Goal: Task Accomplishment & Management: Use online tool/utility

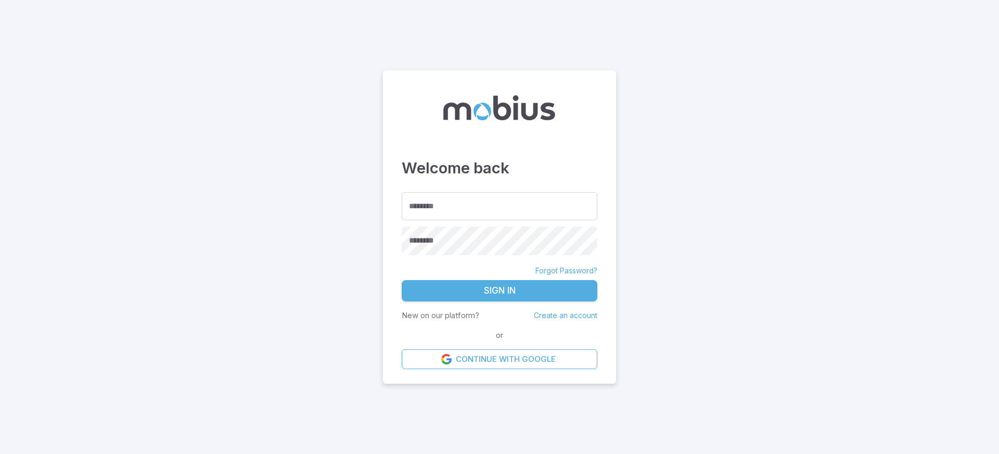
type input "******"
click at [498, 280] on button "Sign In" at bounding box center [500, 291] width 196 height 22
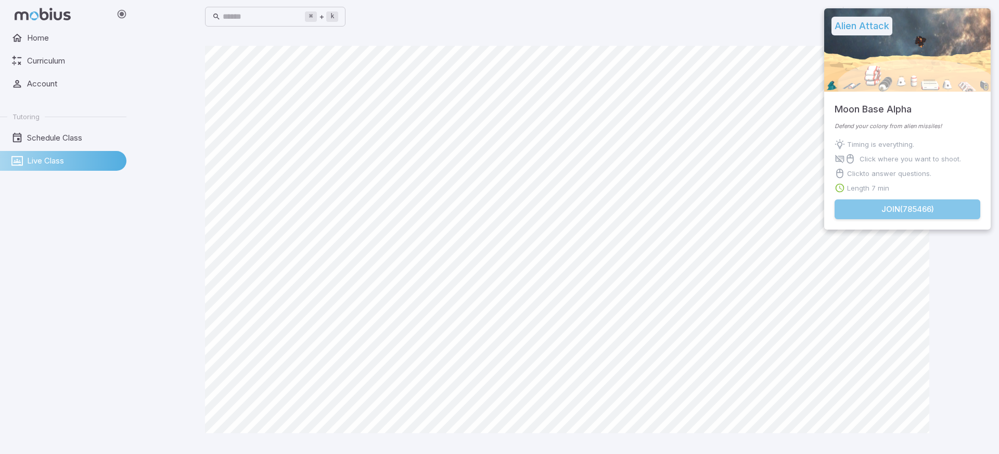
click at [871, 213] on button "Join ( 785466 )" at bounding box center [908, 209] width 146 height 20
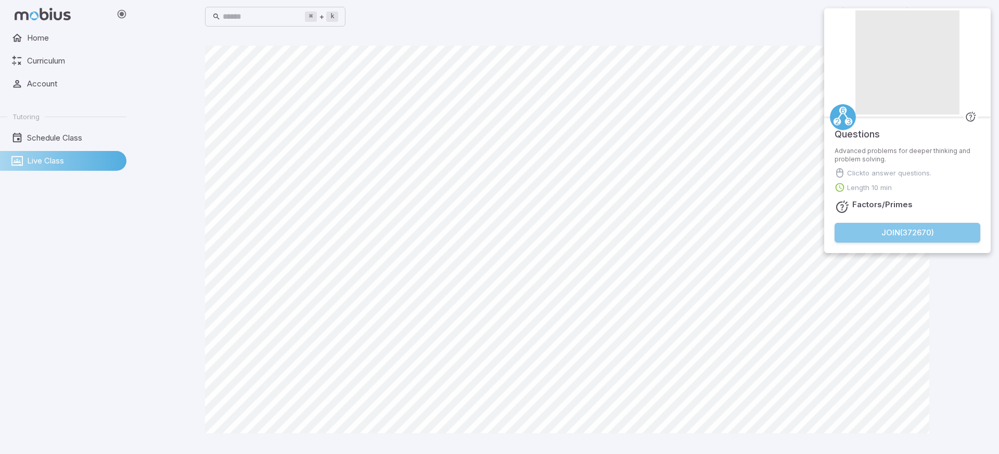
drag, startPoint x: 915, startPoint y: 232, endPoint x: 895, endPoint y: 231, distance: 20.4
click at [915, 232] on button "Join ( 372670 )" at bounding box center [908, 233] width 146 height 20
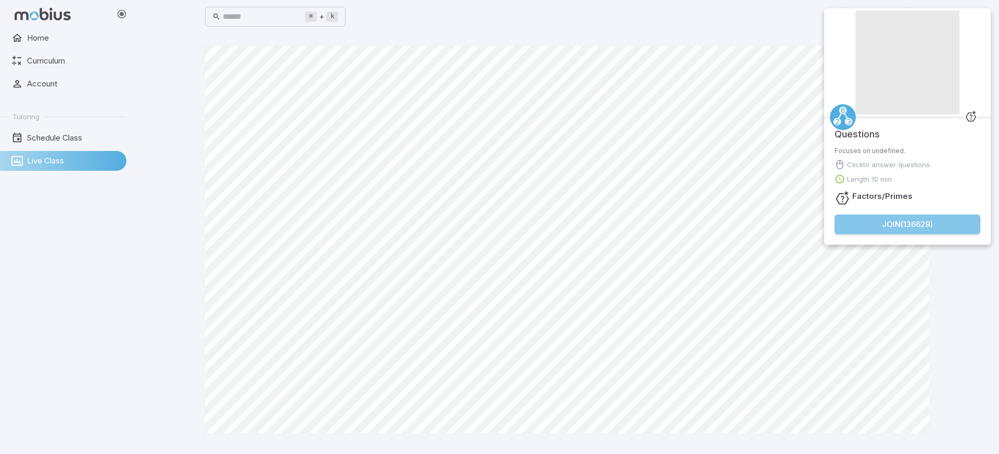
click at [907, 216] on button "Join ( 136629 )" at bounding box center [908, 224] width 146 height 20
